Goal: Task Accomplishment & Management: Manage account settings

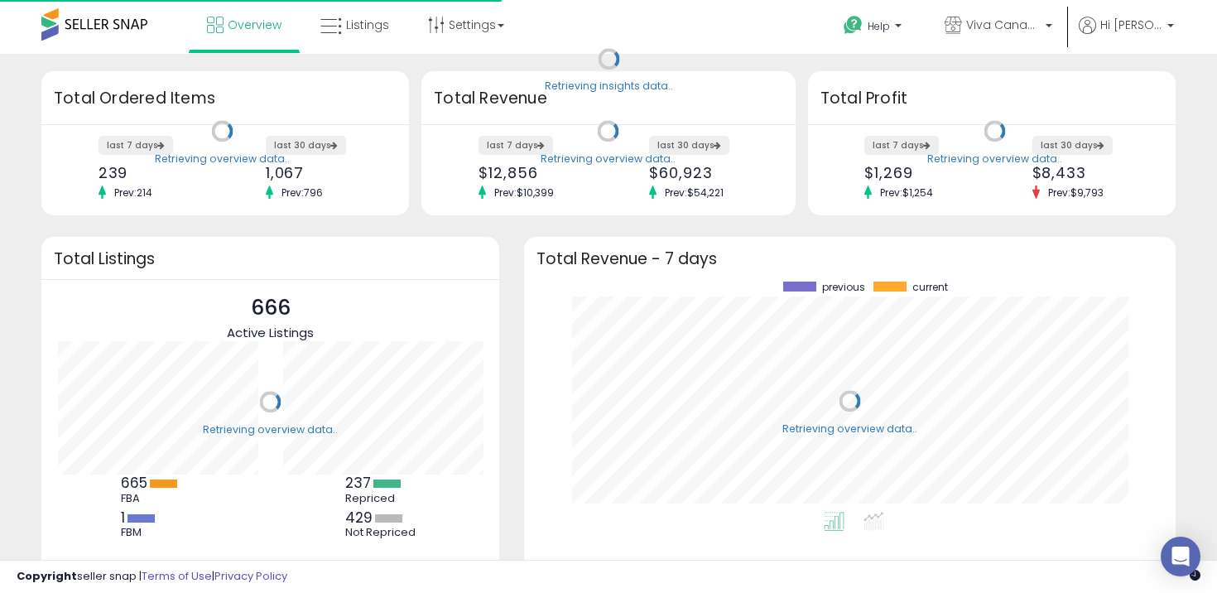
scroll to position [230, 618]
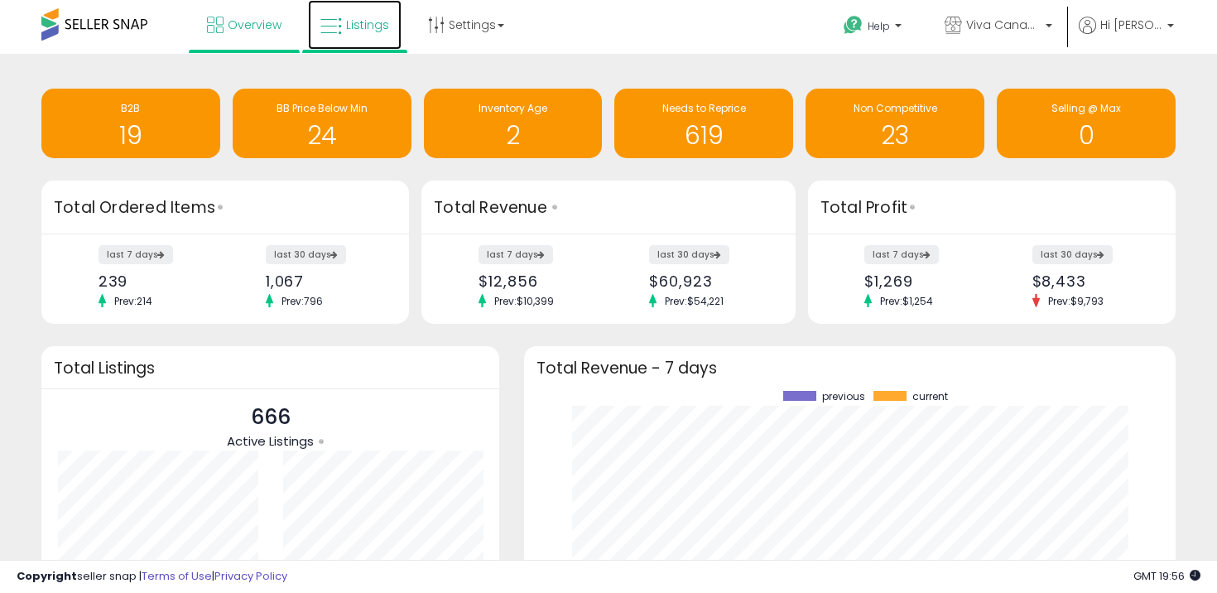
click at [341, 28] on link "Listings" at bounding box center [355, 25] width 94 height 50
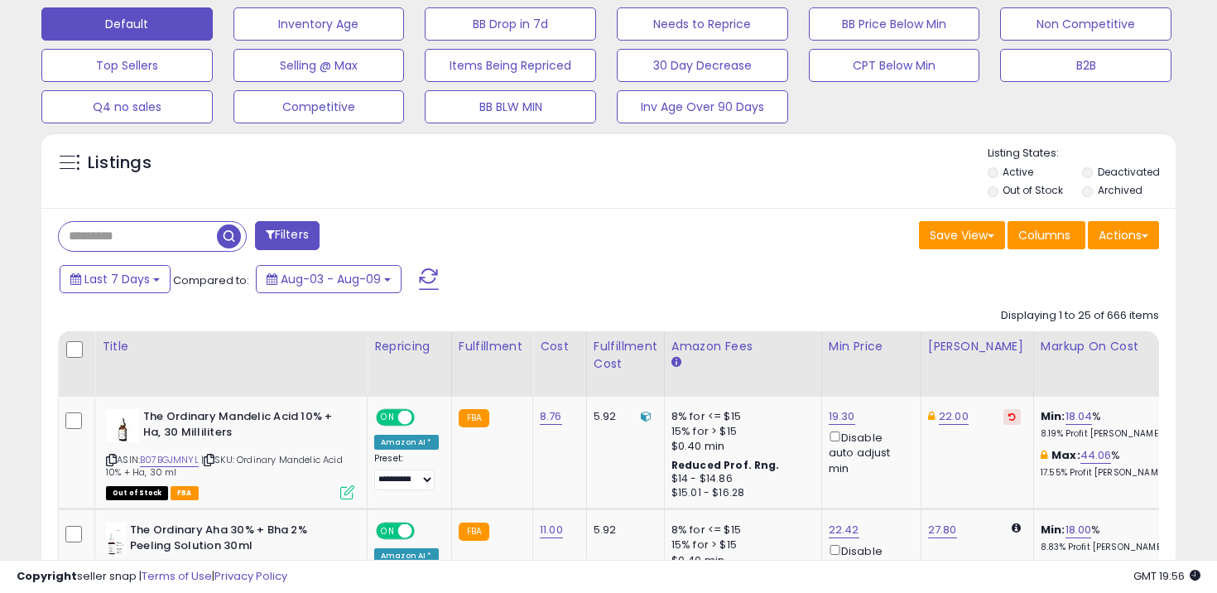
scroll to position [532, 0]
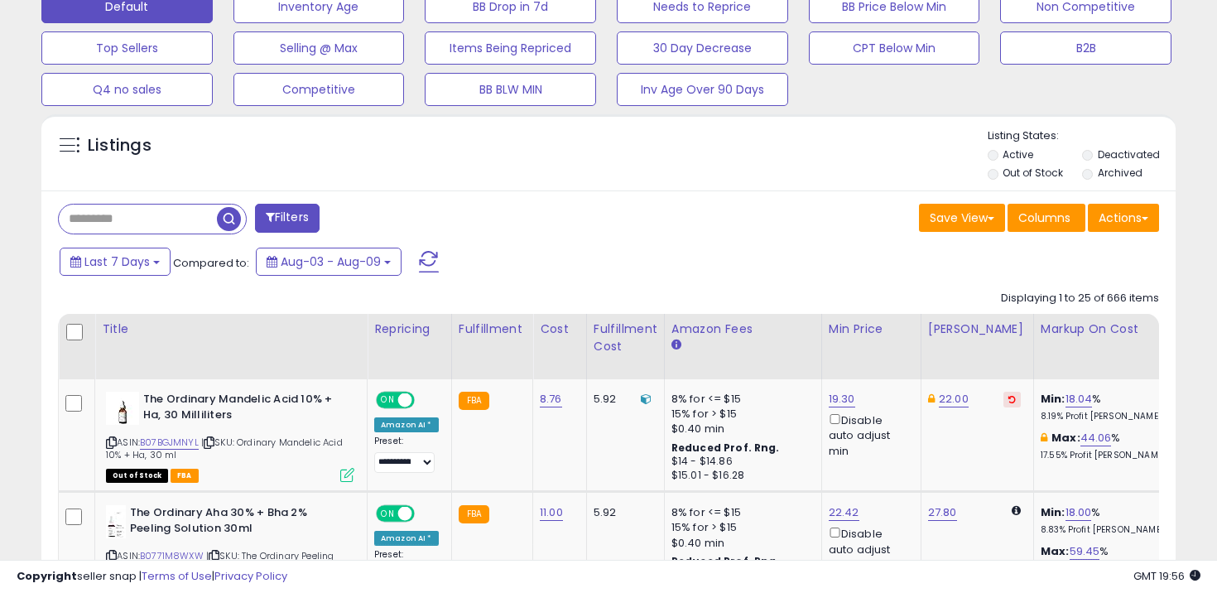
click at [1020, 173] on label "Out of Stock" at bounding box center [1033, 173] width 60 height 14
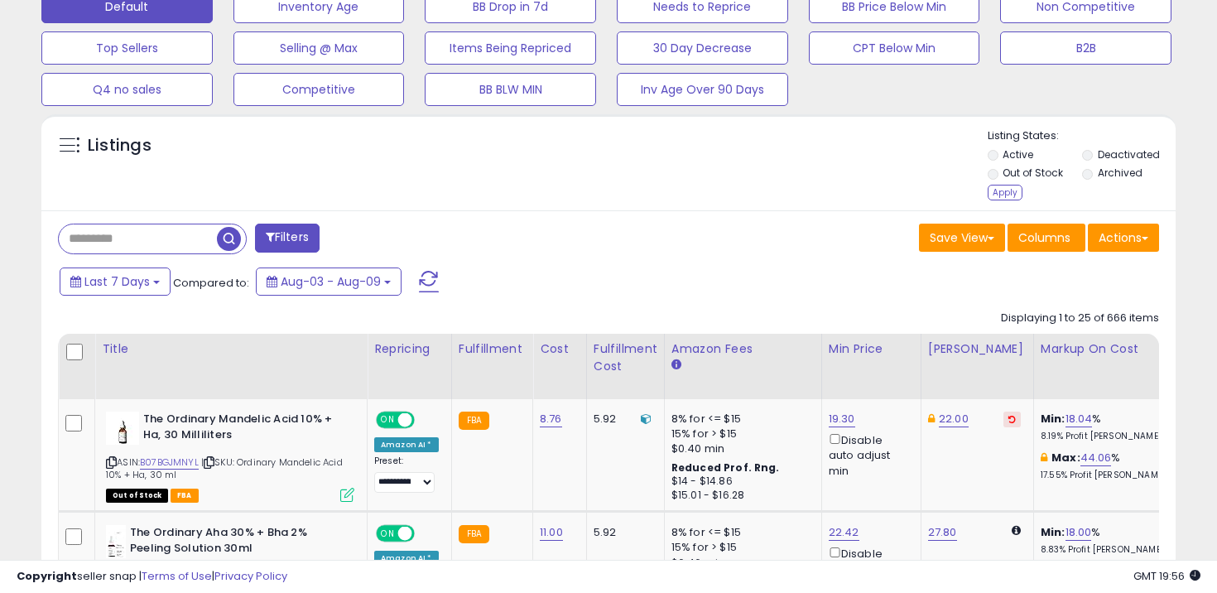
click at [1003, 183] on li "Out of Stock" at bounding box center [1034, 175] width 92 height 18
click at [1003, 189] on div "Apply" at bounding box center [1005, 193] width 35 height 16
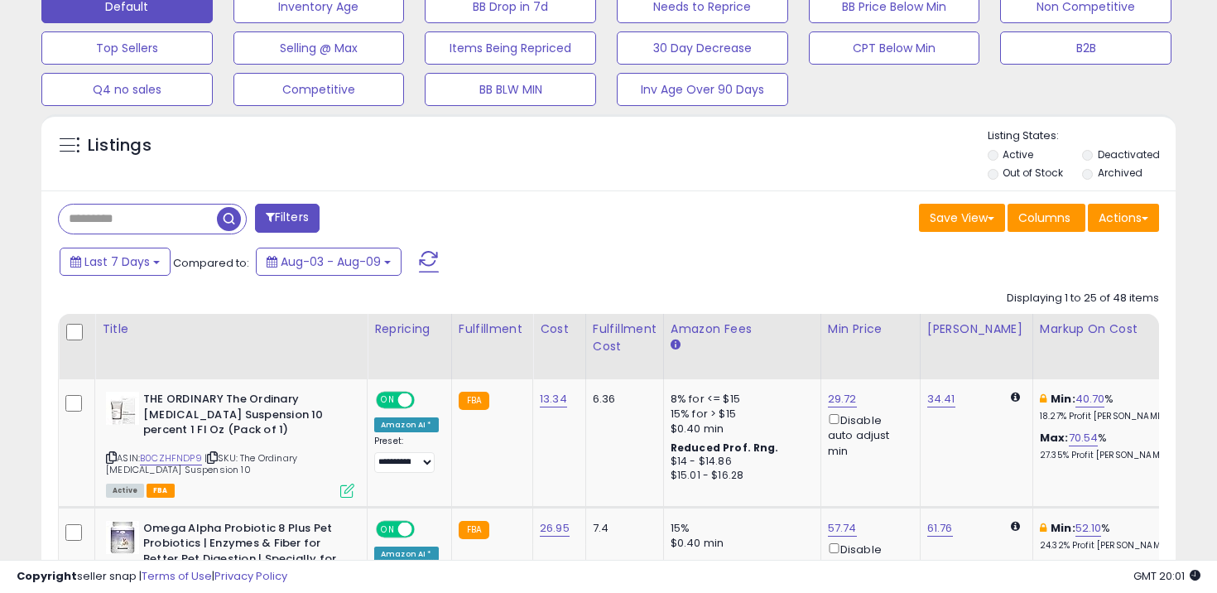
scroll to position [553, 0]
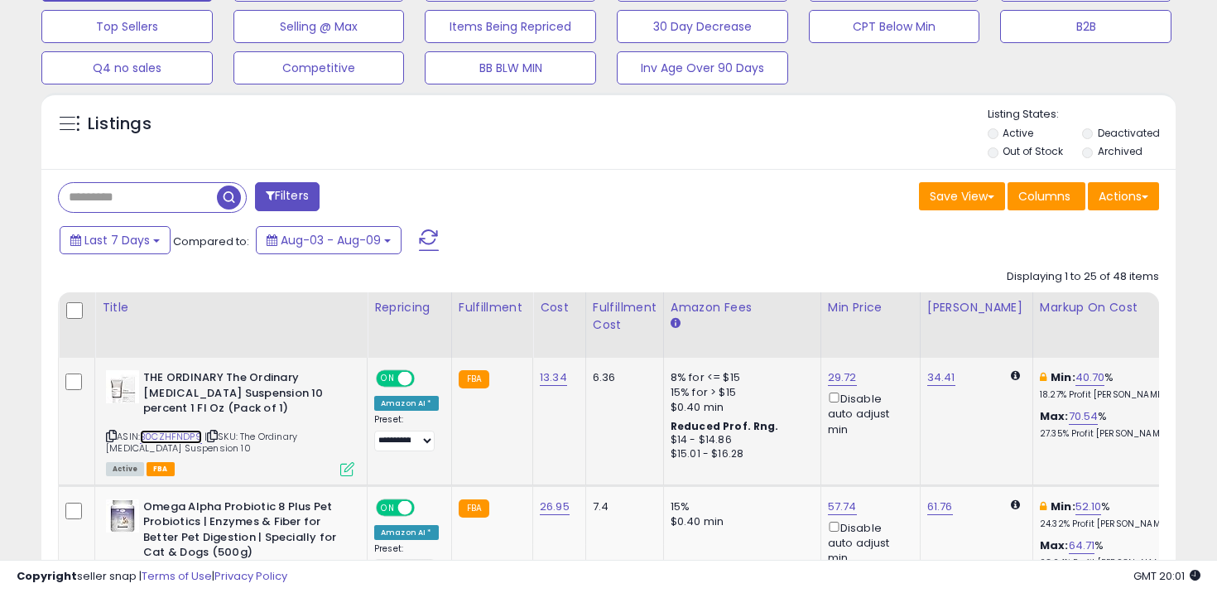
click at [187, 437] on link "B0CZHFNDP9" at bounding box center [171, 437] width 62 height 14
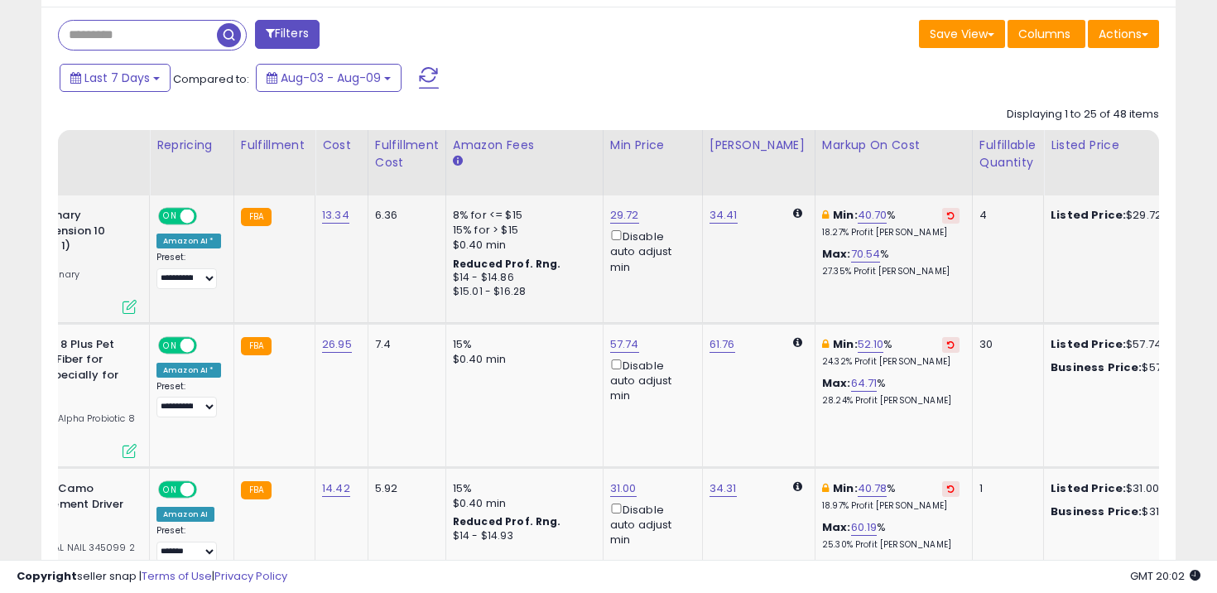
scroll to position [0, 0]
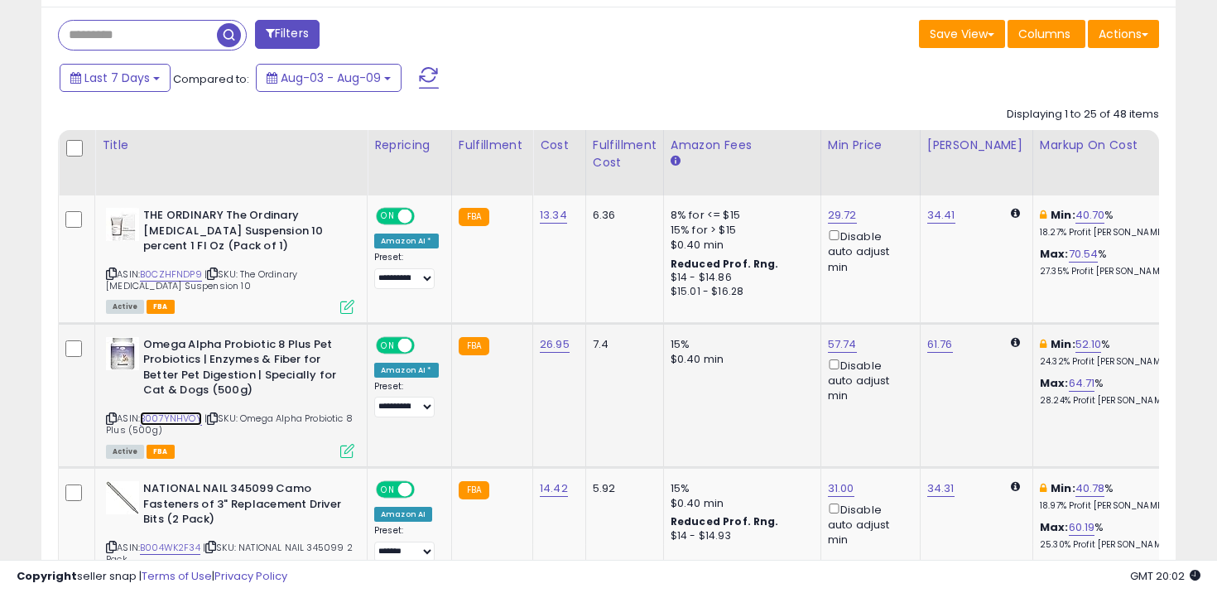
click at [164, 419] on link "B007YNHVOY" at bounding box center [171, 418] width 62 height 14
